Goal: Task Accomplishment & Management: Use online tool/utility

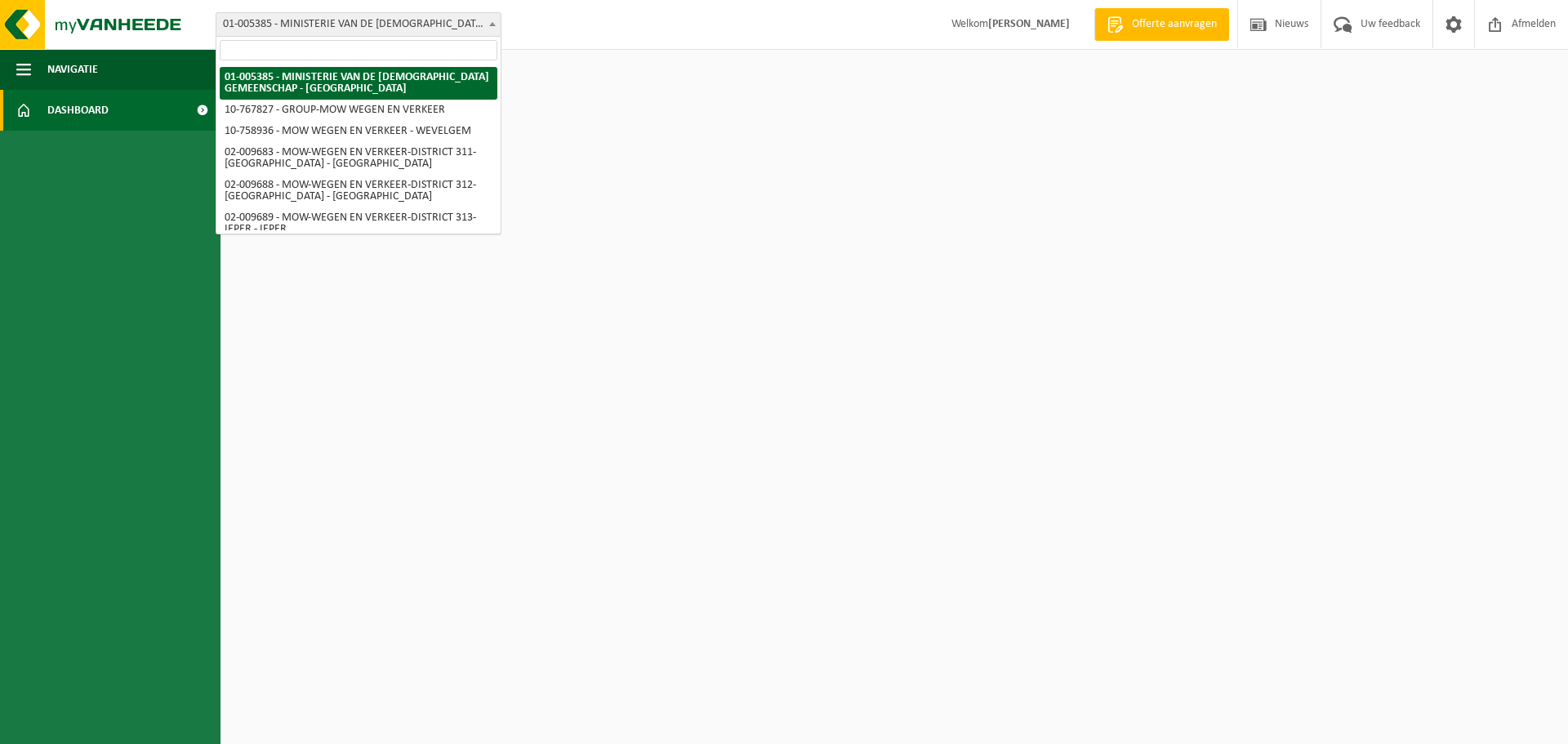
click at [404, 29] on span "01-005385 - MINISTERIE VAN DE [DEMOGRAPHIC_DATA] GEMEENSCHAP - [GEOGRAPHIC_DATA]" at bounding box center [359, 25] width 284 height 23
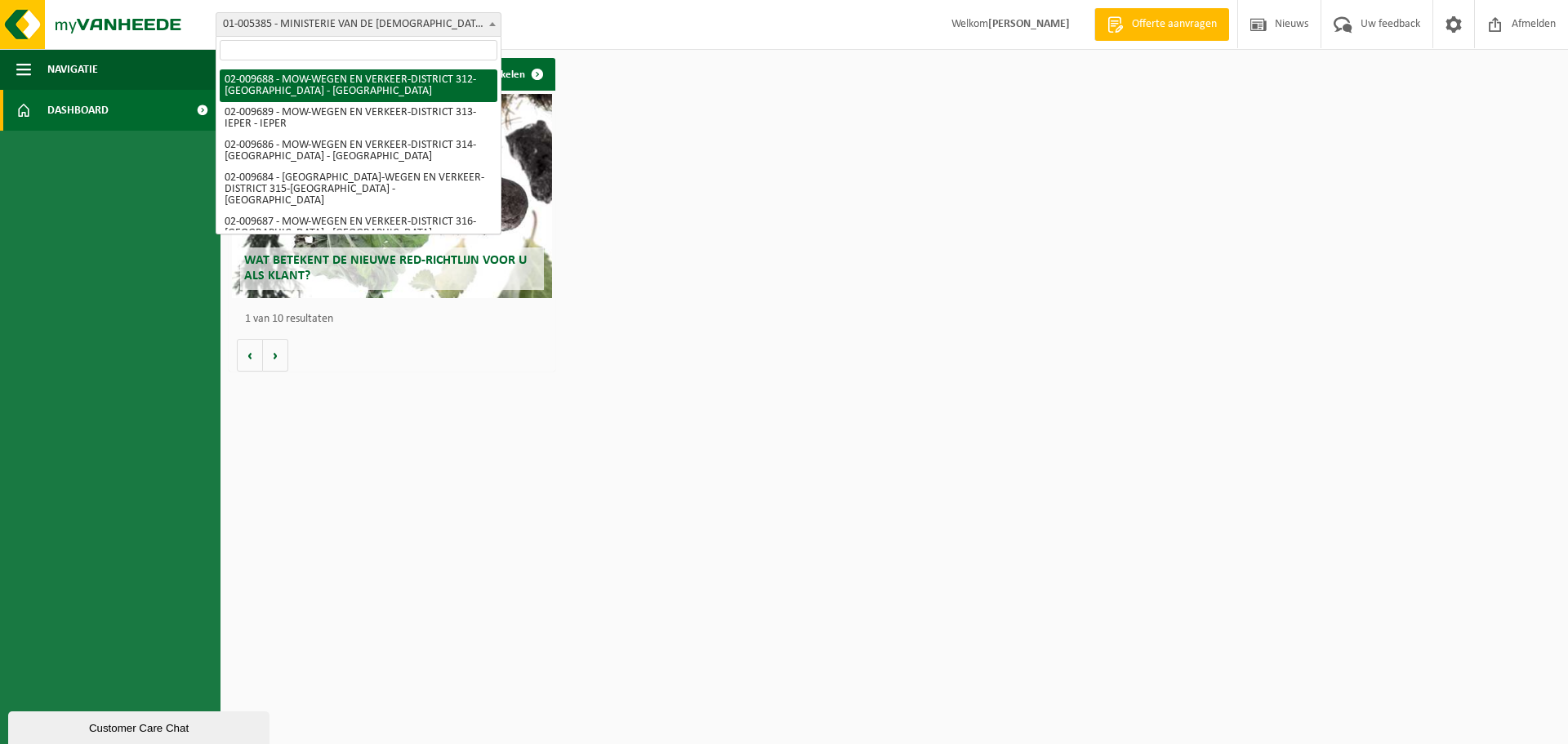
scroll to position [108, 0]
select select "1850"
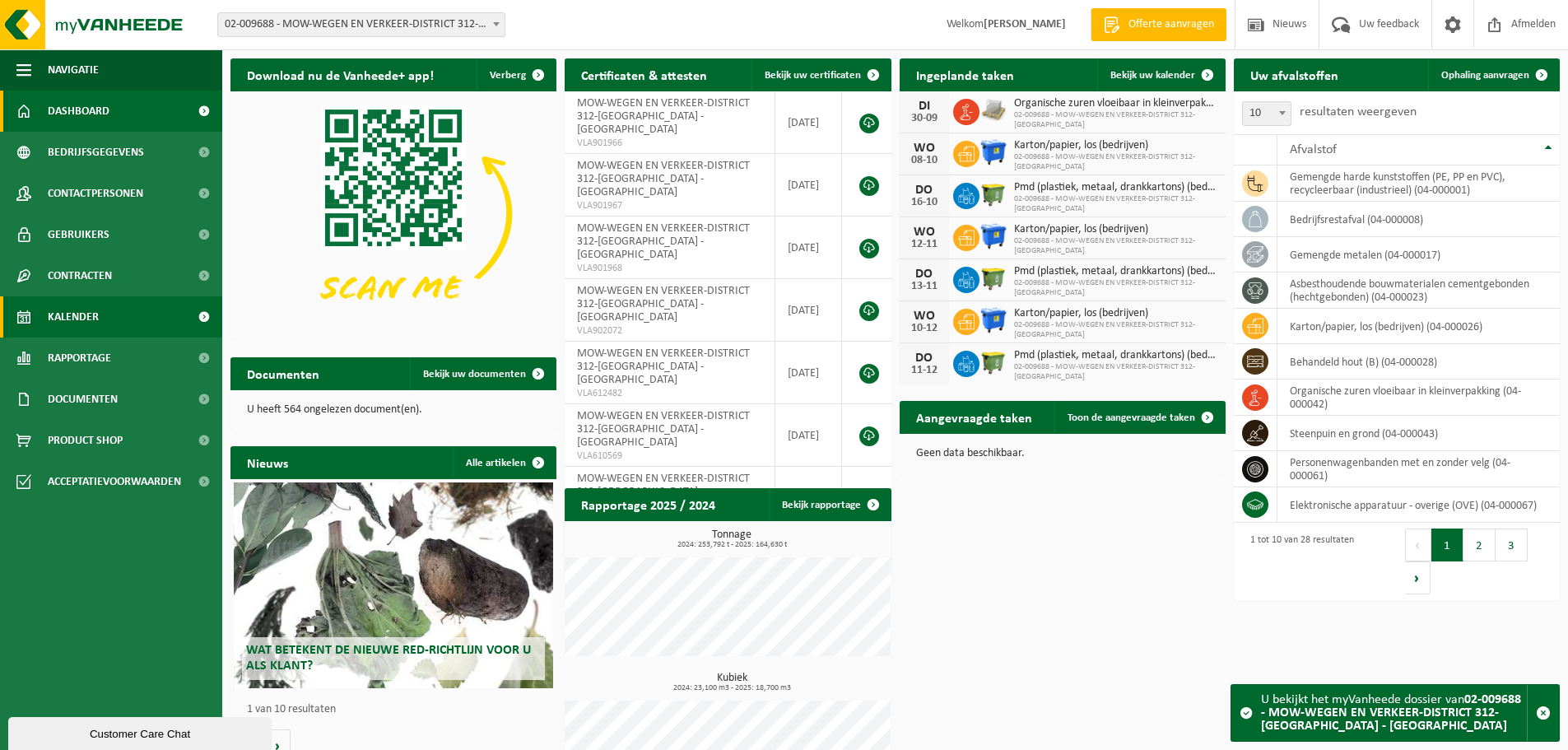
click at [90, 316] on span "Kalender" at bounding box center [73, 317] width 51 height 41
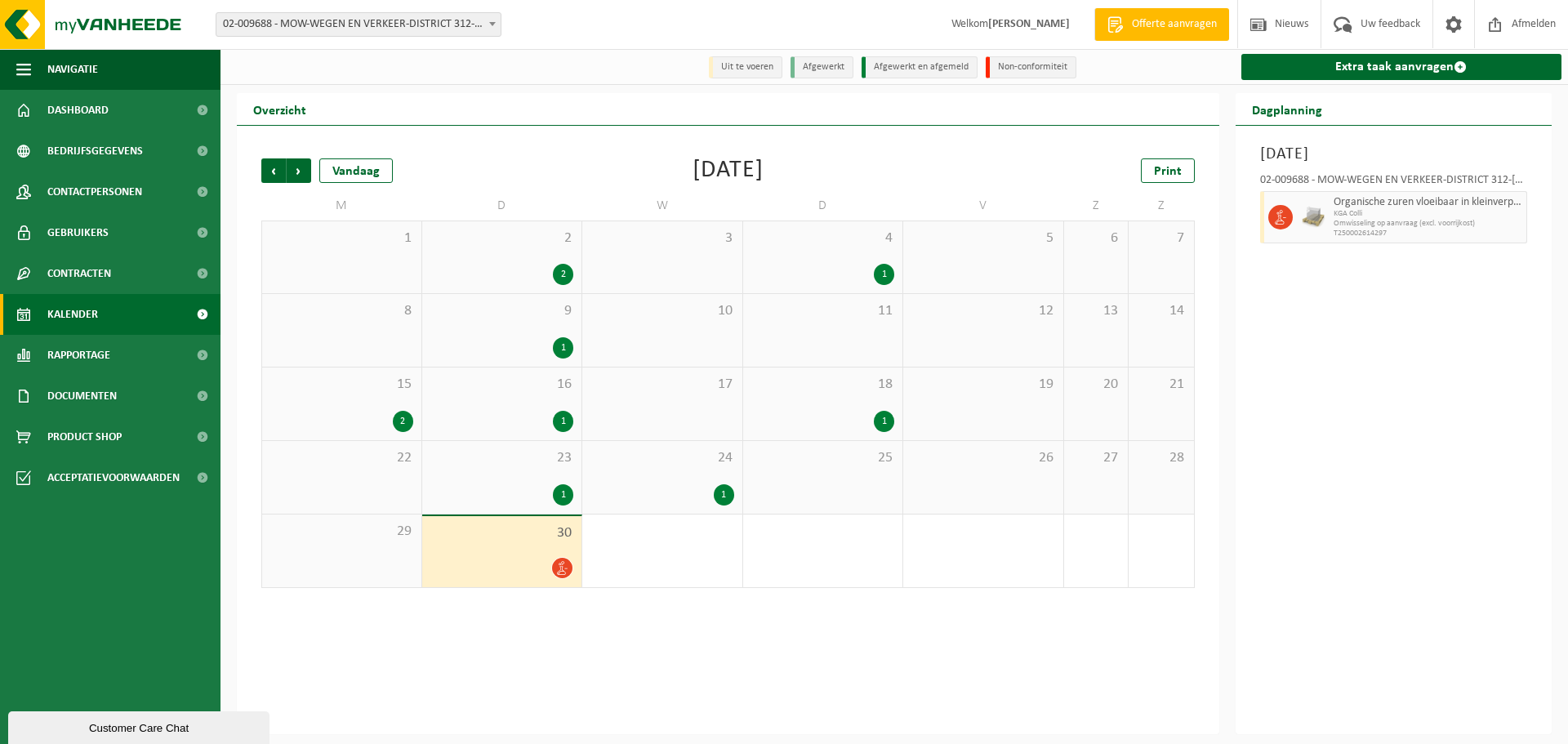
click at [695, 172] on div "September 2025" at bounding box center [728, 171] width 71 height 25
click at [306, 167] on span "Volgende" at bounding box center [299, 171] width 25 height 25
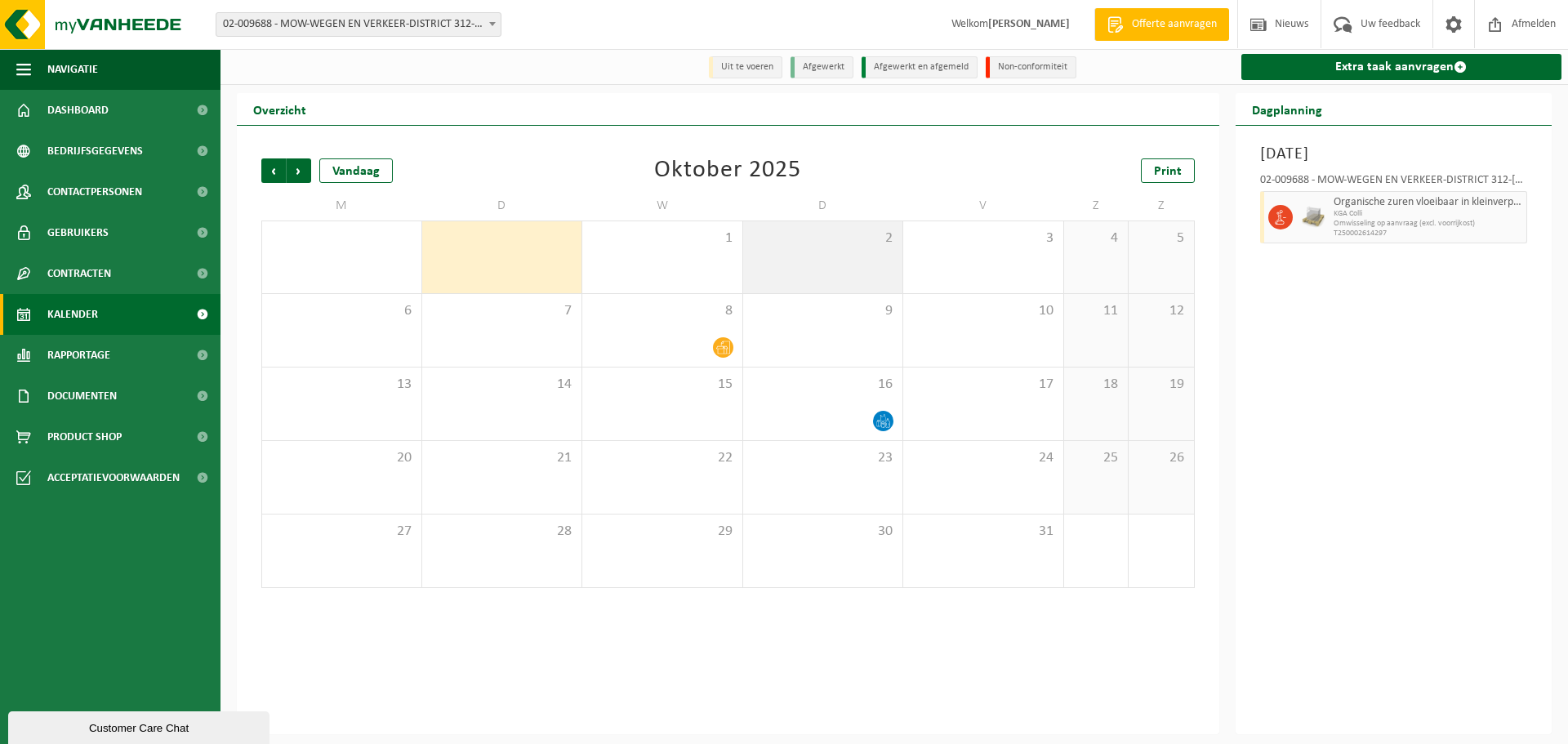
click at [856, 267] on div "2" at bounding box center [823, 257] width 160 height 72
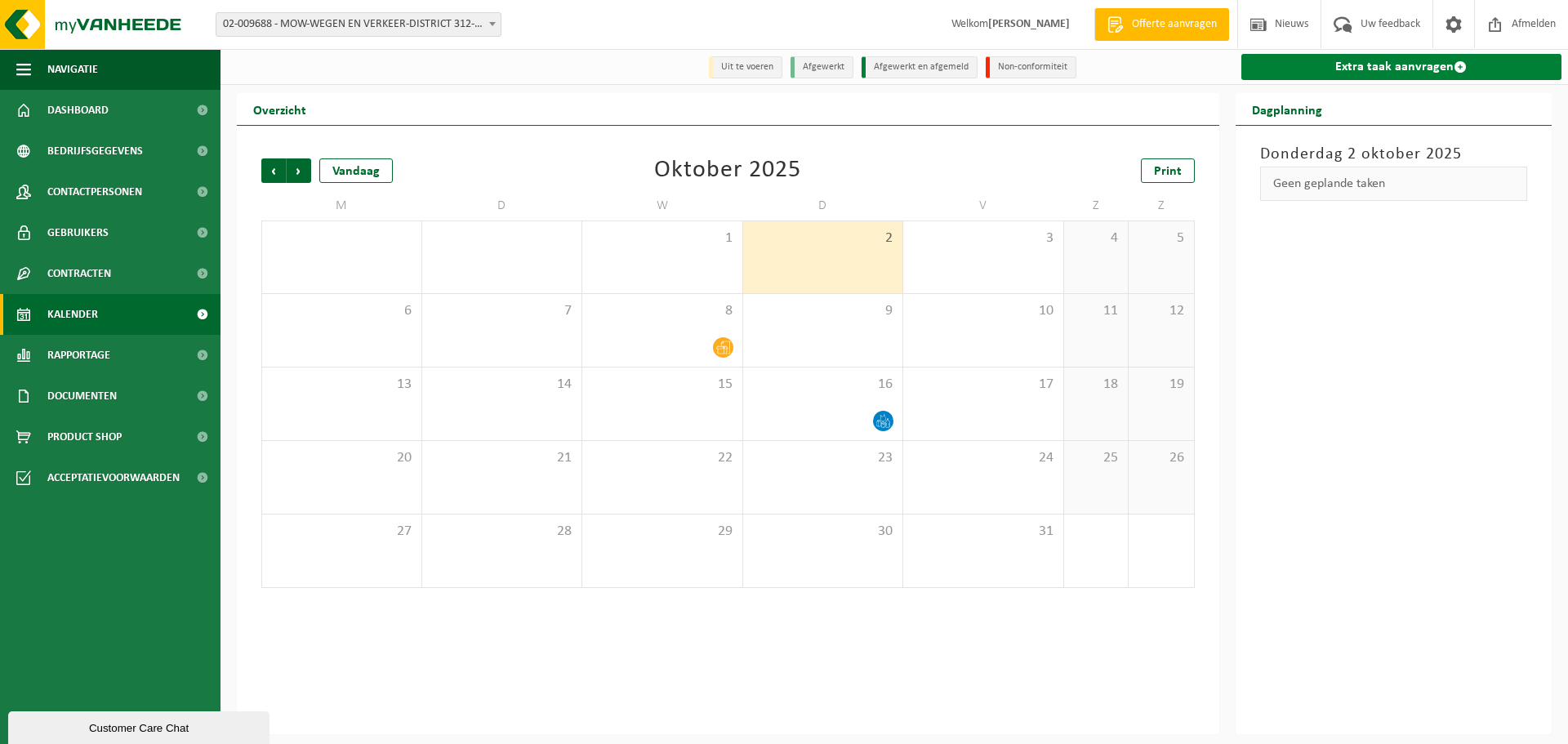
click at [1363, 57] on link "Extra taak aanvragen" at bounding box center [1401, 67] width 321 height 26
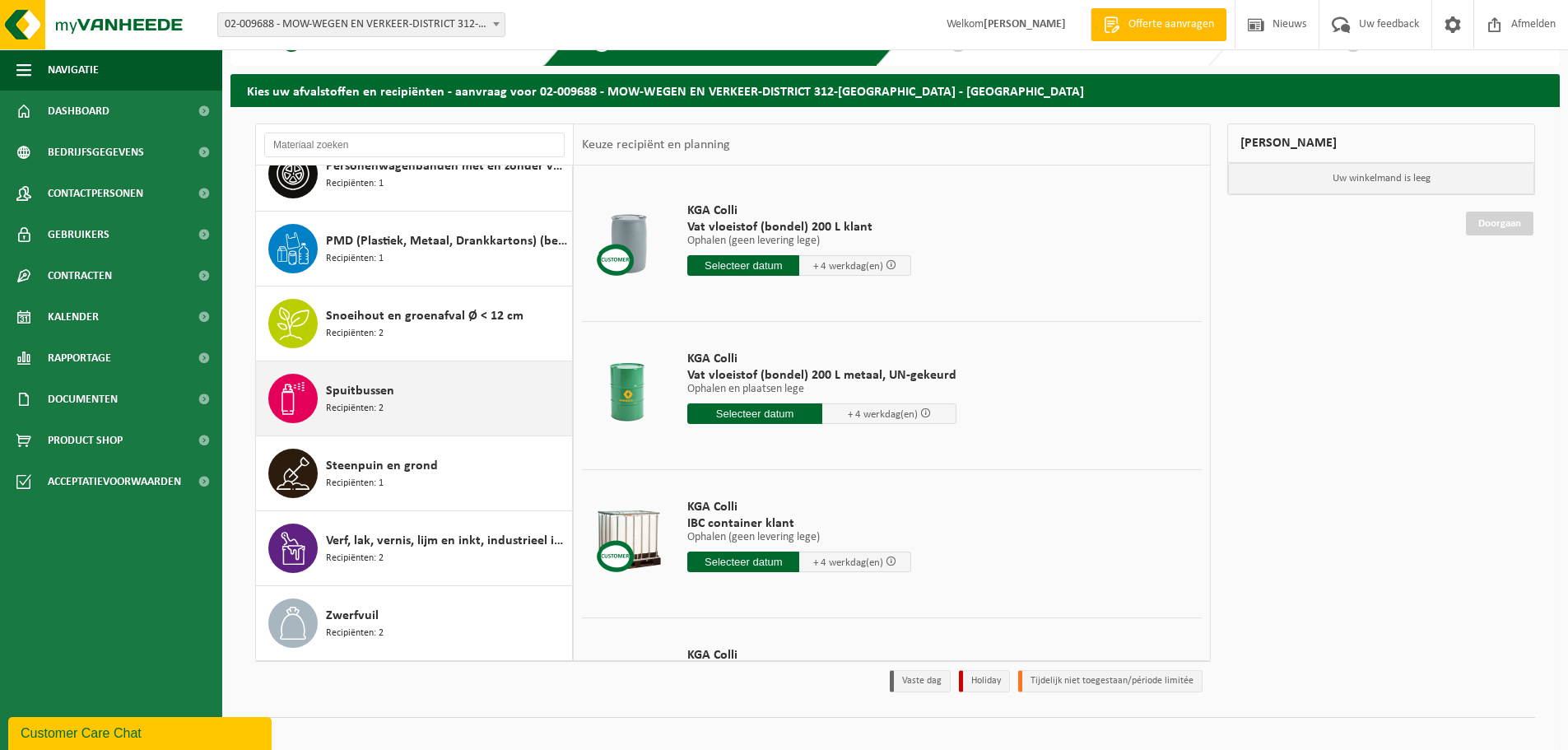
scroll to position [55, 0]
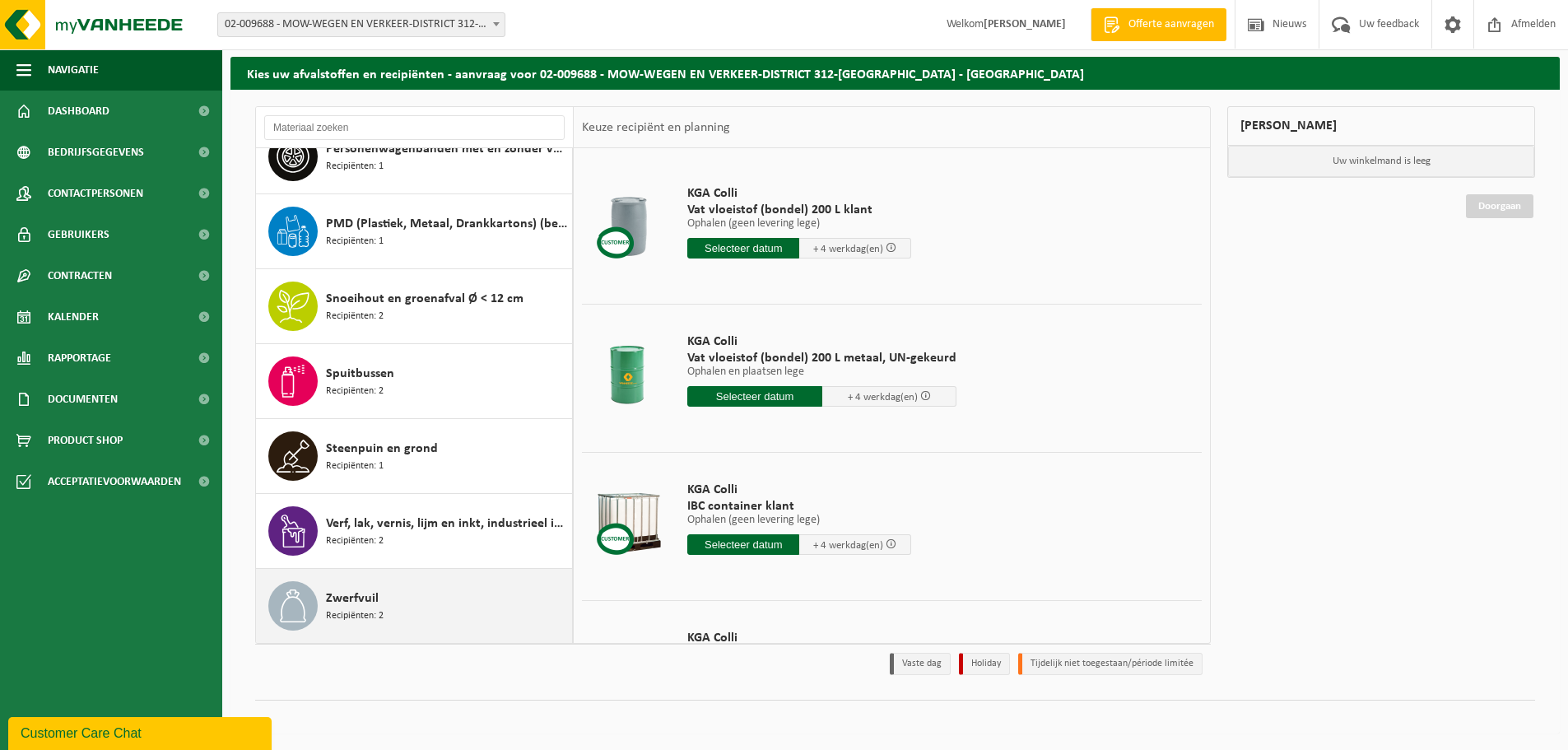
click at [345, 608] on span "Recipiënten: 2" at bounding box center [355, 616] width 57 height 15
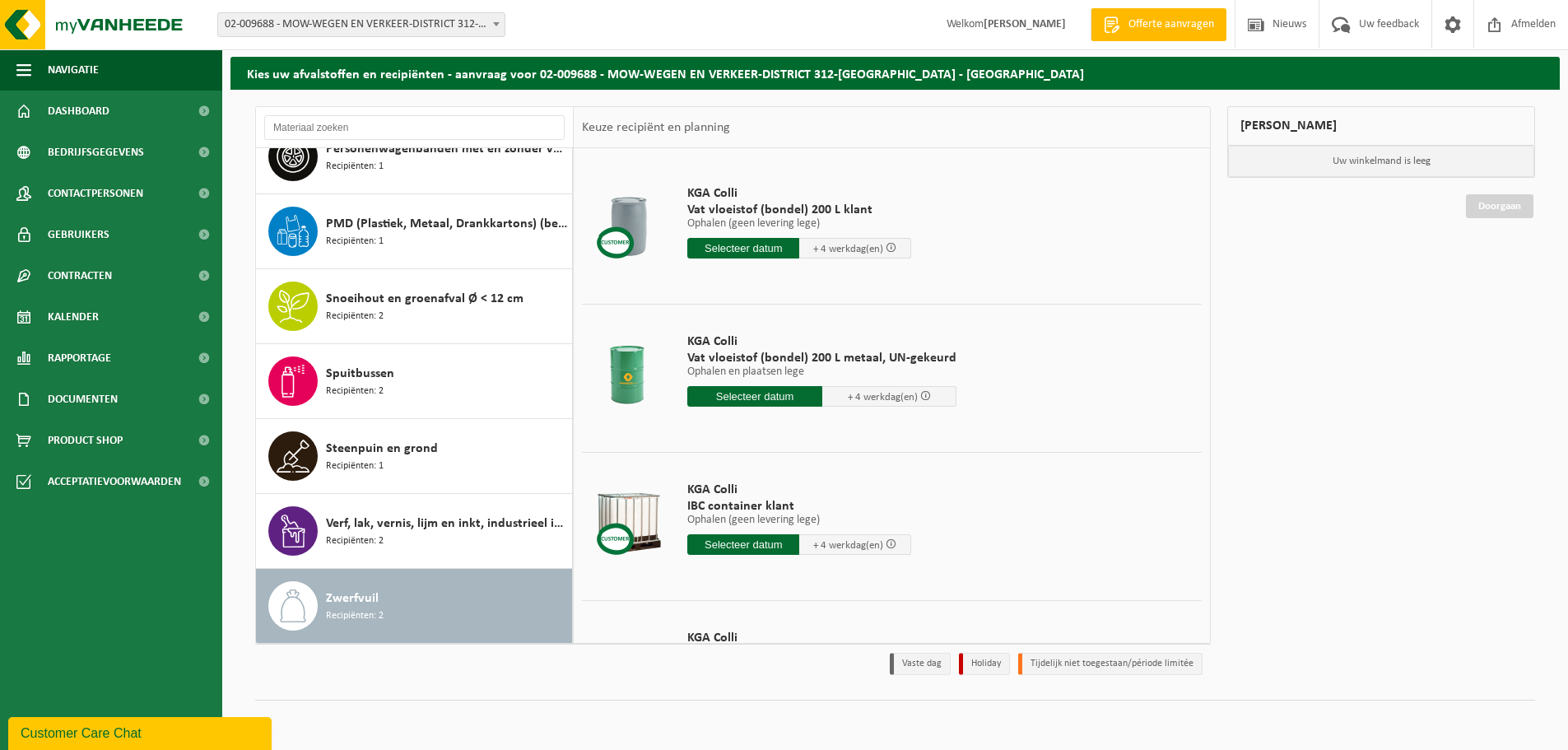
click at [445, 598] on div "Zwerfvuil Recipiënten: 2" at bounding box center [447, 606] width 242 height 49
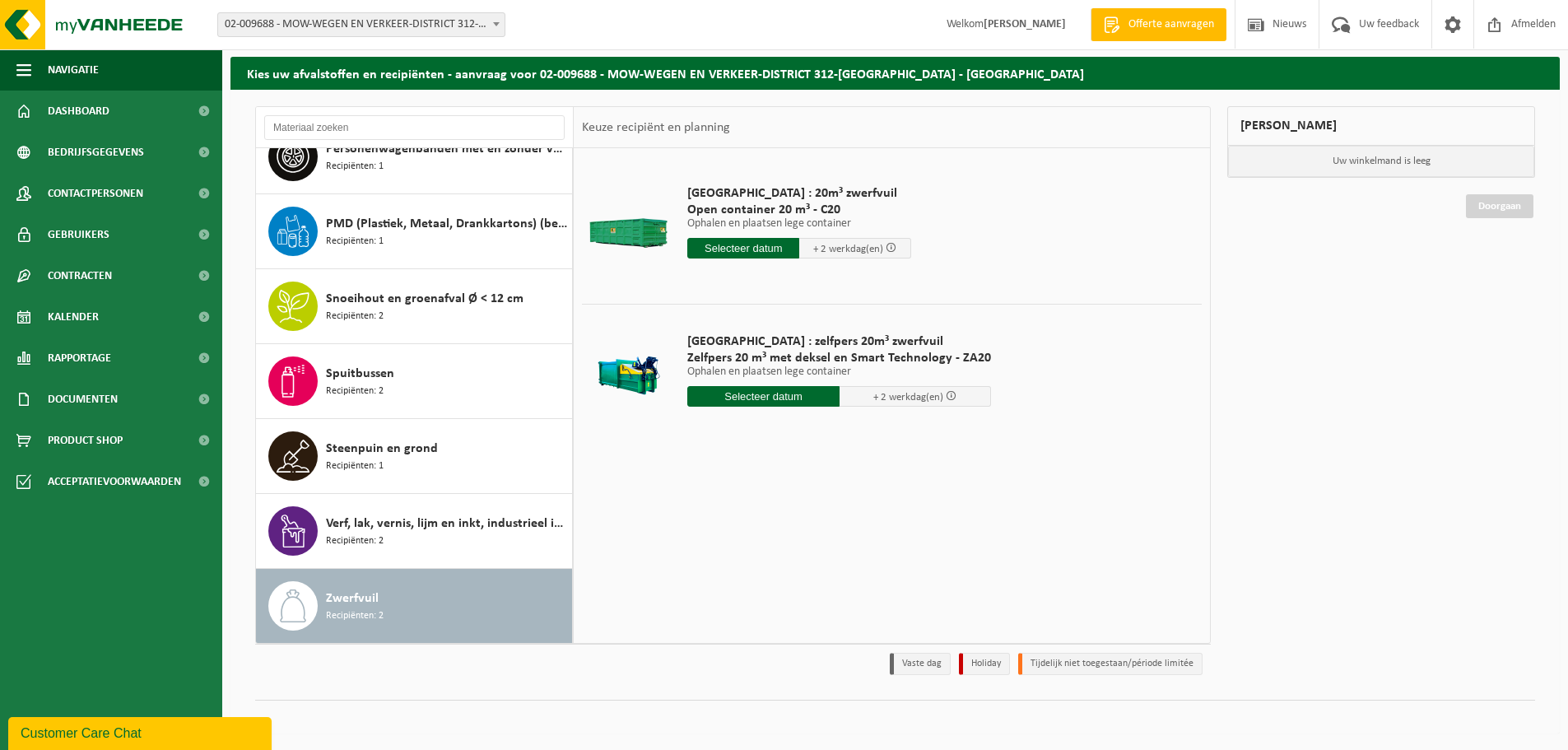
click at [764, 240] on input "text" at bounding box center [742, 248] width 112 height 21
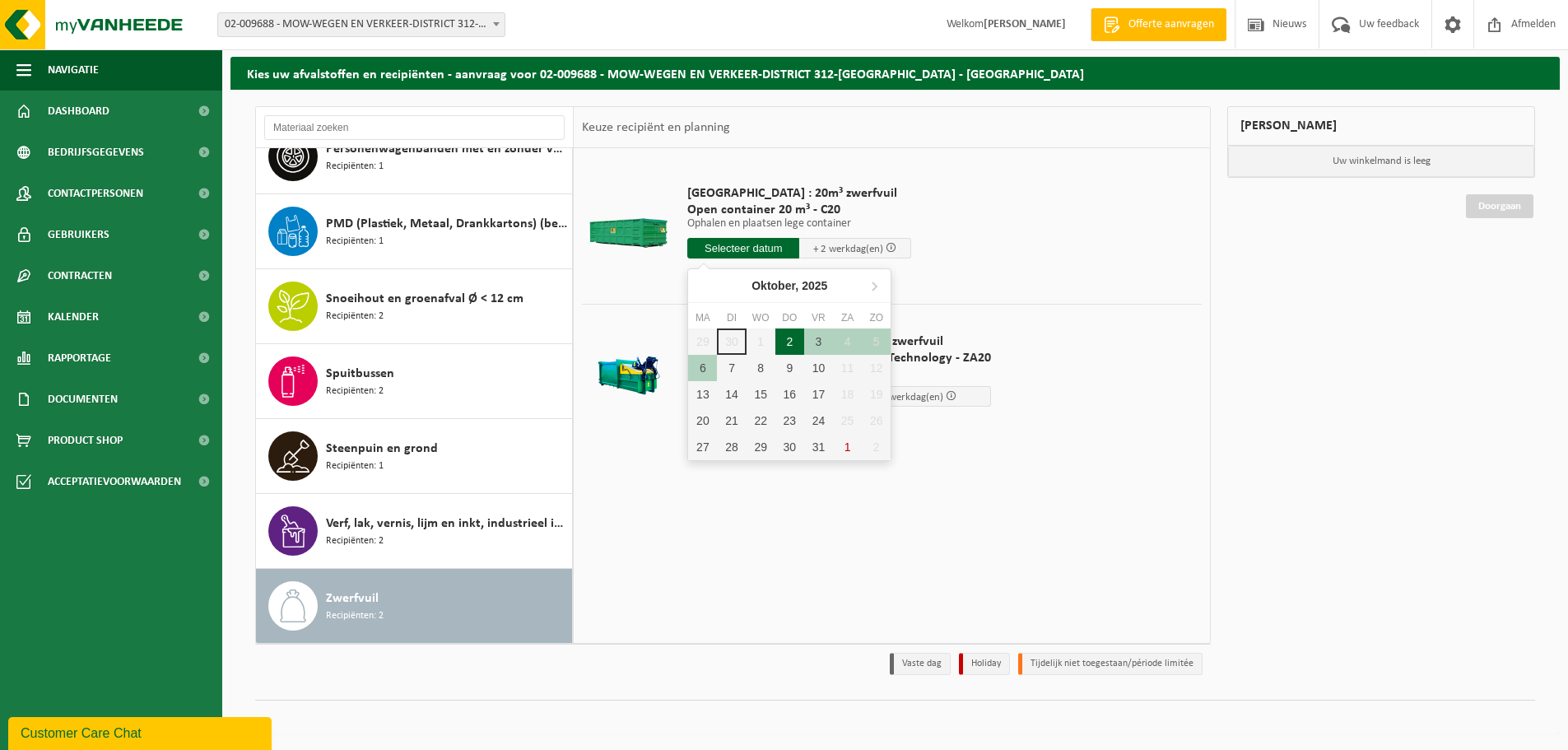
click at [790, 348] on div "2" at bounding box center [790, 341] width 29 height 26
type input "Van 2025-10-02"
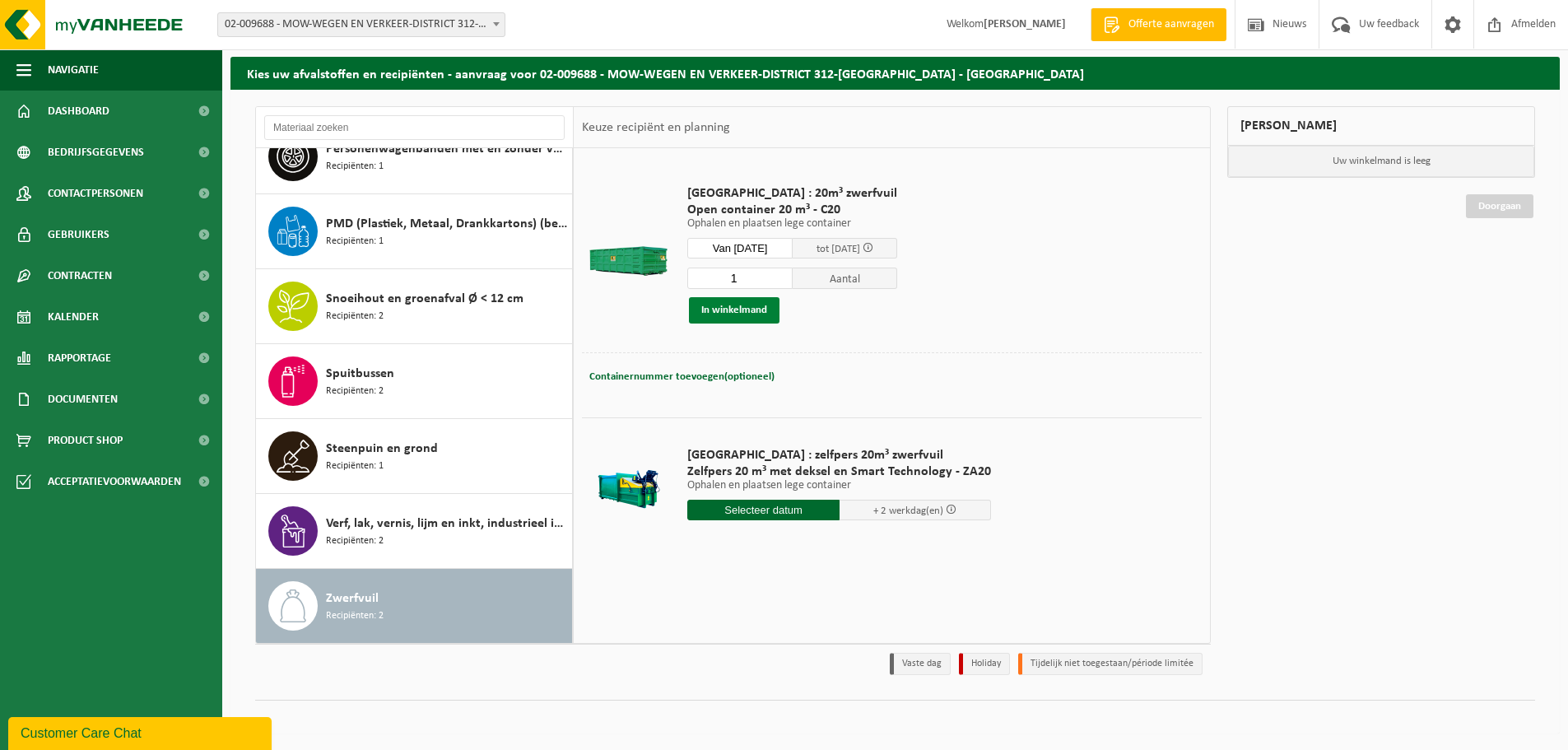
click at [758, 310] on button "In winkelmand" at bounding box center [733, 310] width 90 height 26
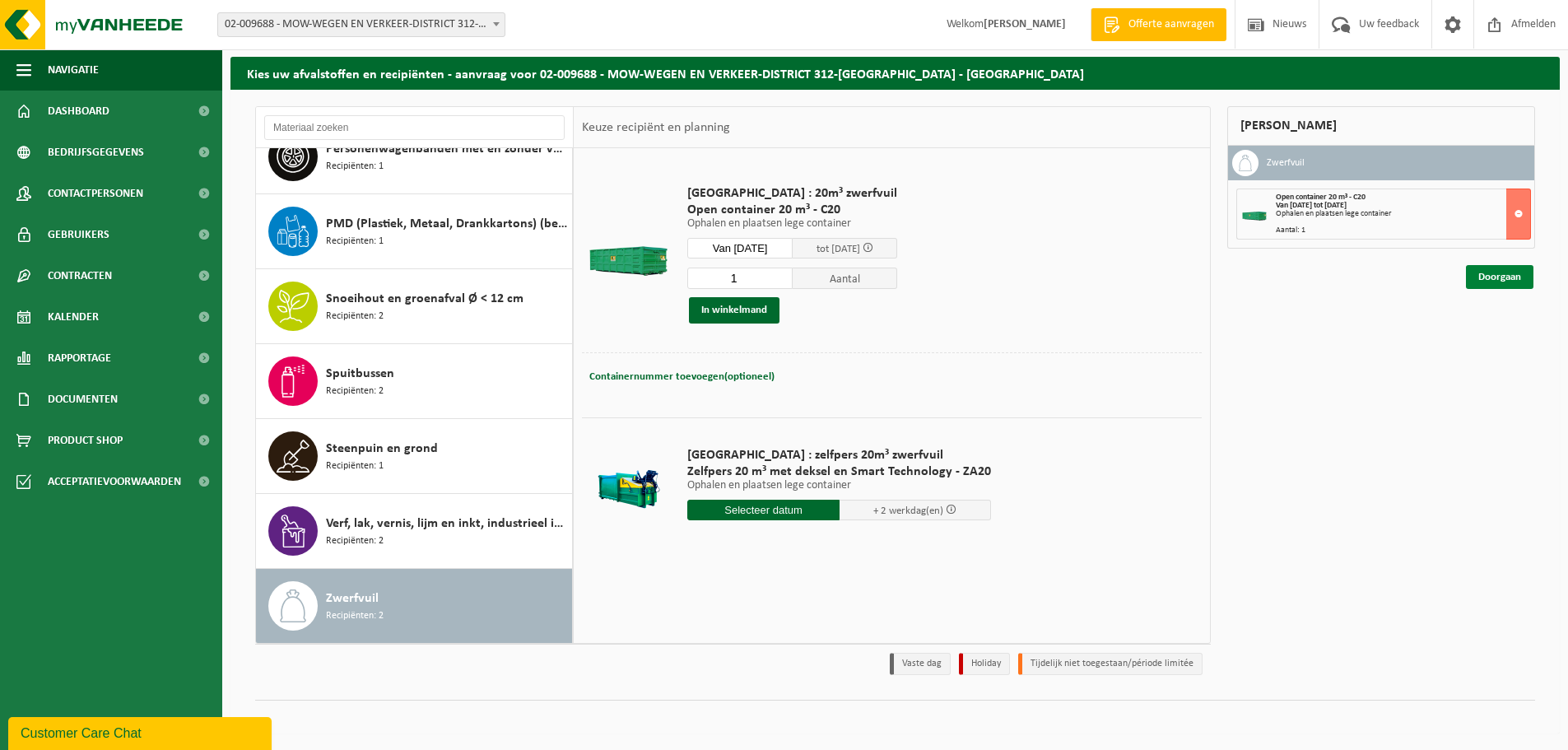
click at [1499, 272] on link "Doorgaan" at bounding box center [1499, 277] width 67 height 24
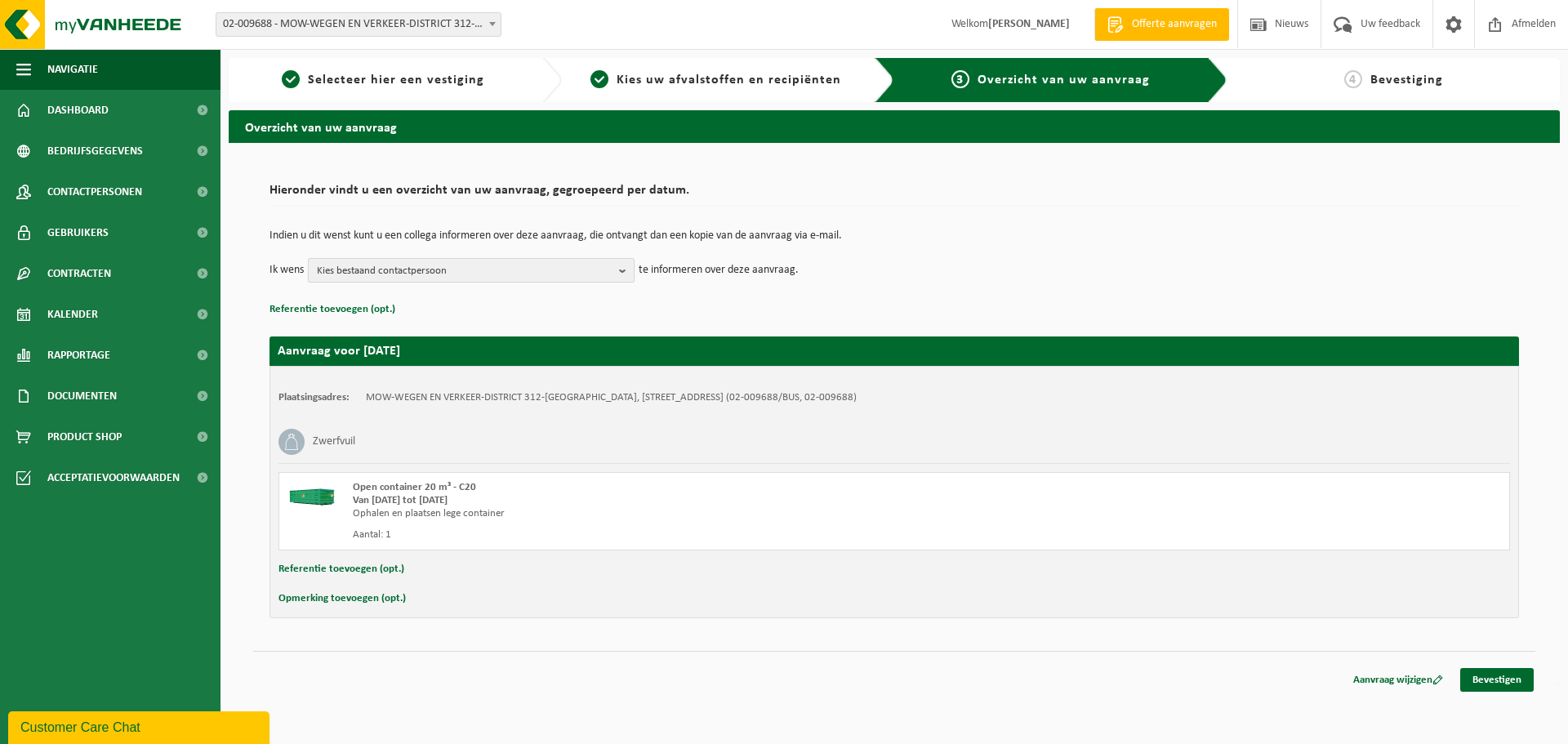
click at [470, 272] on span "Kies bestaand contactpersoon" at bounding box center [465, 271] width 296 height 25
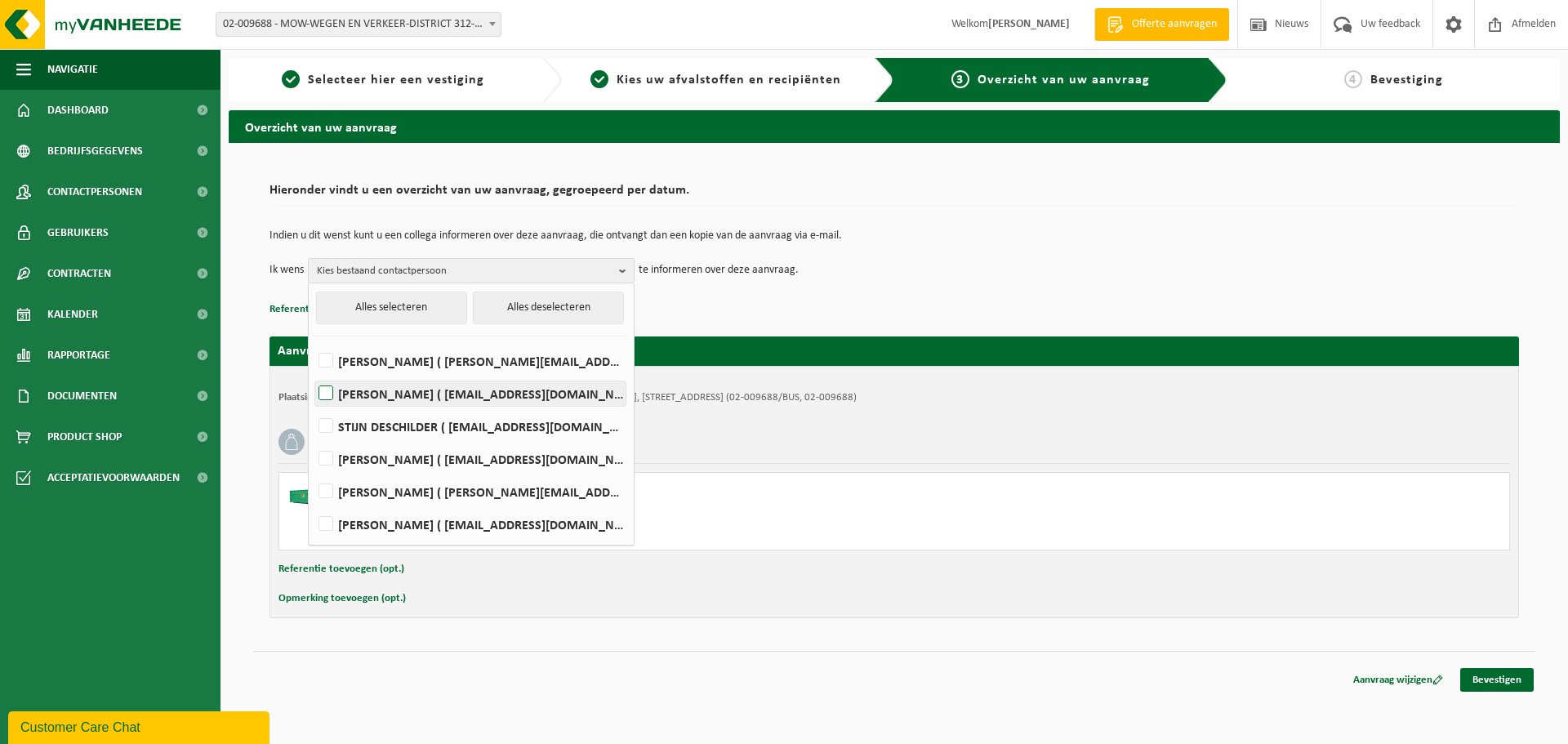
click at [327, 393] on label "Stefaan creupelandt ( stefaan.creupelandt@mow.vlaanderen.be )" at bounding box center [470, 394] width 310 height 25
click at [313, 373] on input "Stefaan creupelandt ( stefaan.creupelandt@mow.vlaanderen.be )" at bounding box center [312, 372] width 1 height 1
checkbox input "true"
click at [1214, 279] on td "Ik wens Stefaan creupelandt Alles selecteren Alles deselecteren FREDERIC CRABBE…" at bounding box center [894, 270] width 1249 height 25
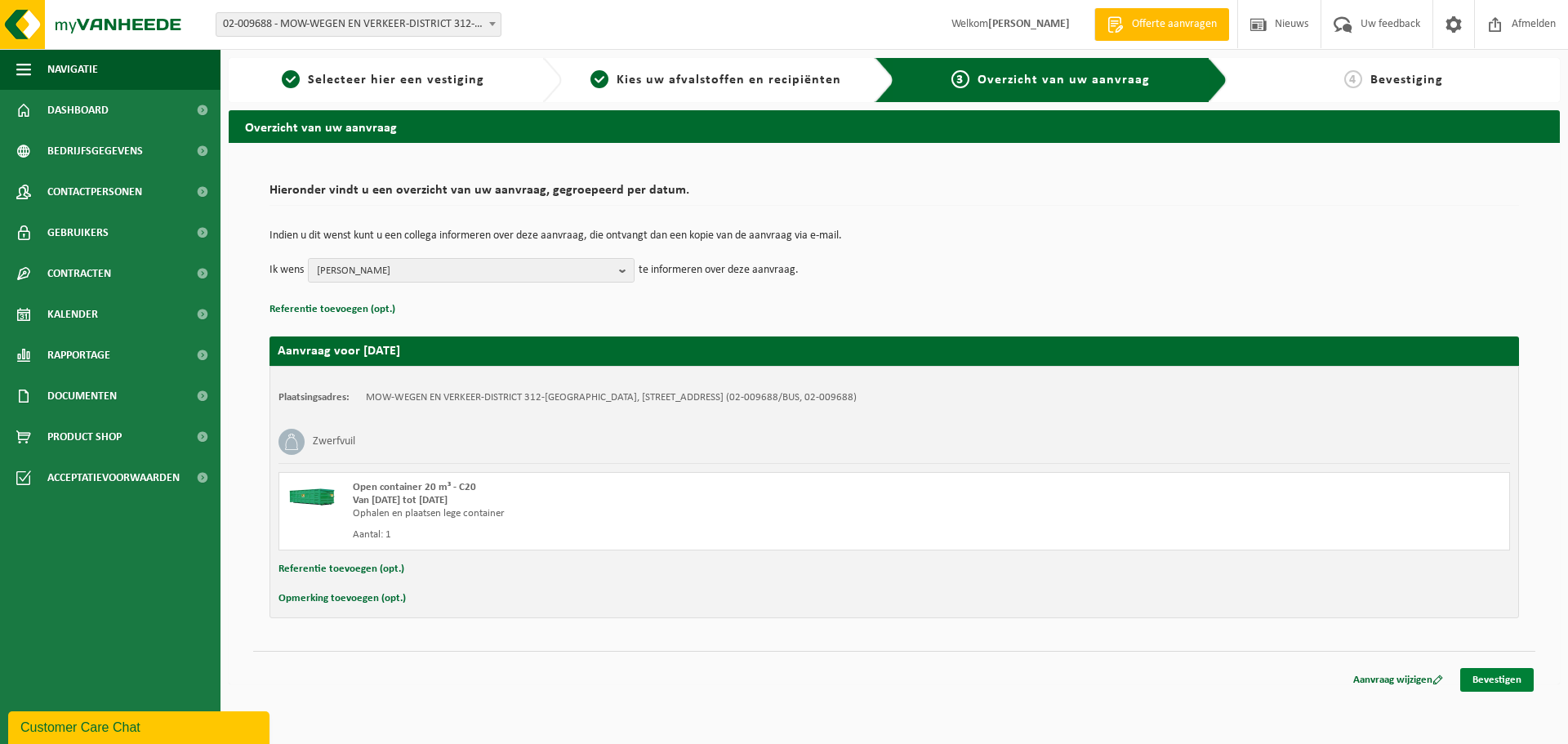
click at [1509, 673] on link "Bevestigen" at bounding box center [1496, 680] width 74 height 24
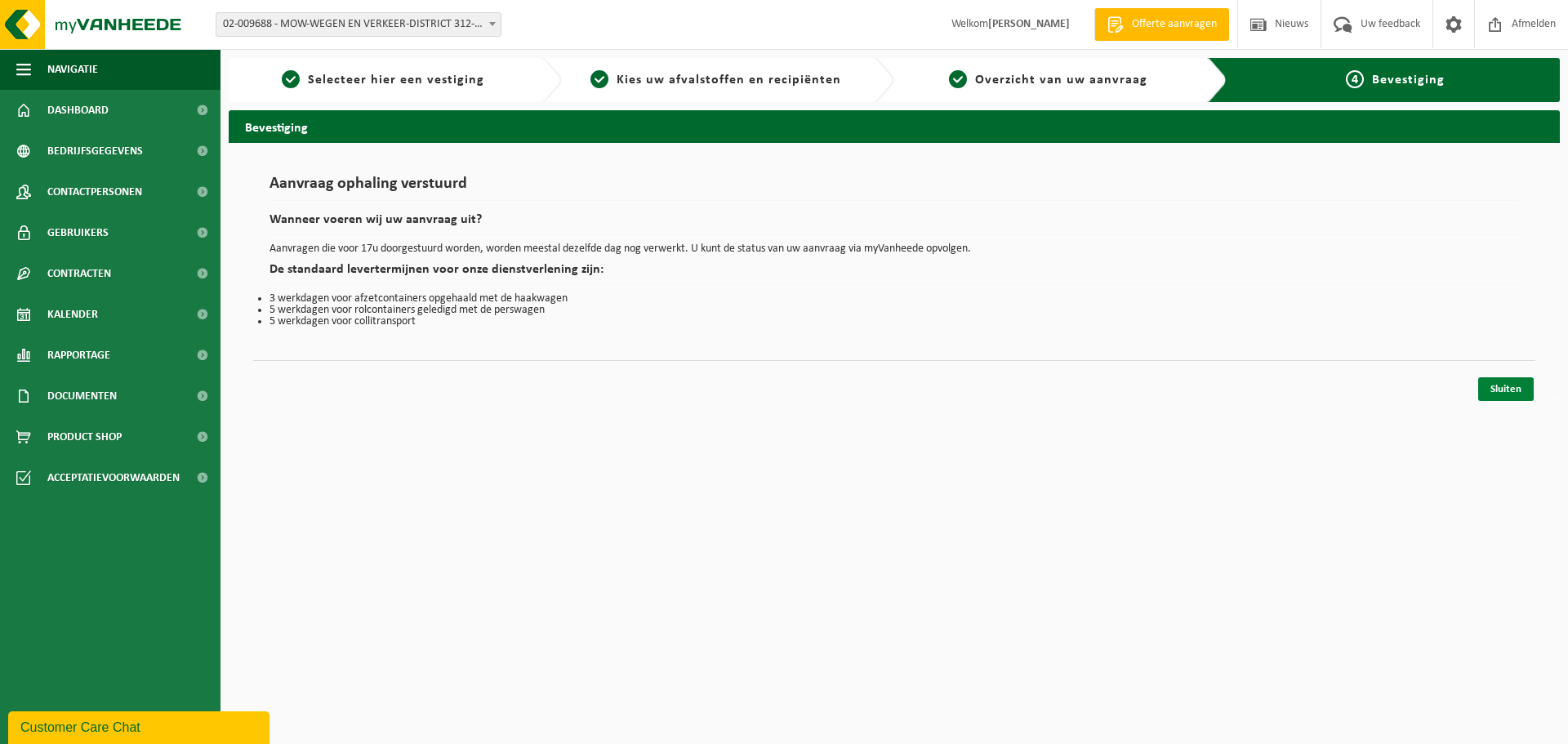
click at [1516, 386] on link "Sluiten" at bounding box center [1505, 389] width 55 height 24
